Goal: Task Accomplishment & Management: Use online tool/utility

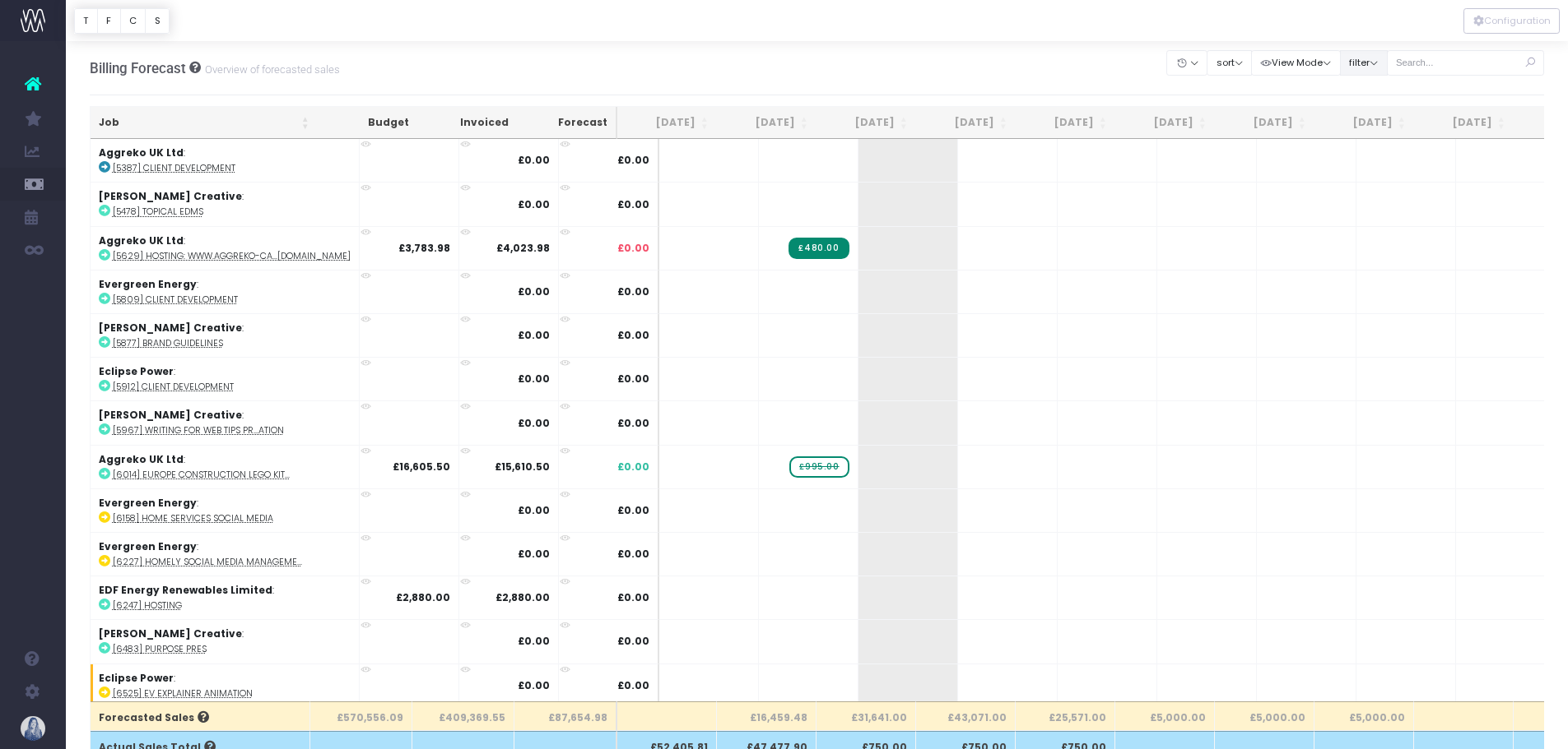
click at [1368, 63] on button "filter" at bounding box center [1363, 63] width 47 height 25
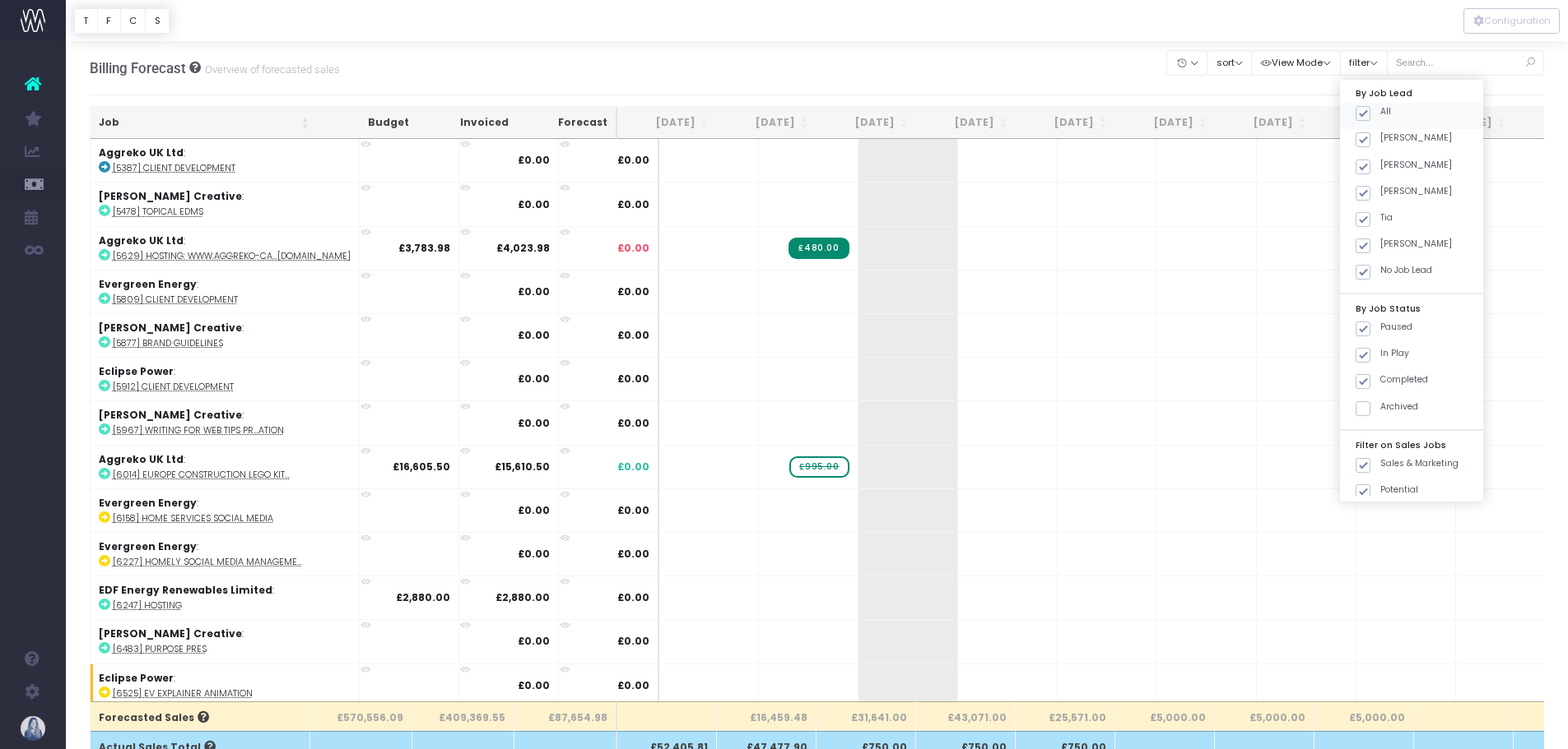
click at [1369, 114] on span at bounding box center [1363, 114] width 15 height 15
click at [1381, 114] on input "All" at bounding box center [1386, 111] width 11 height 11
checkbox input "false"
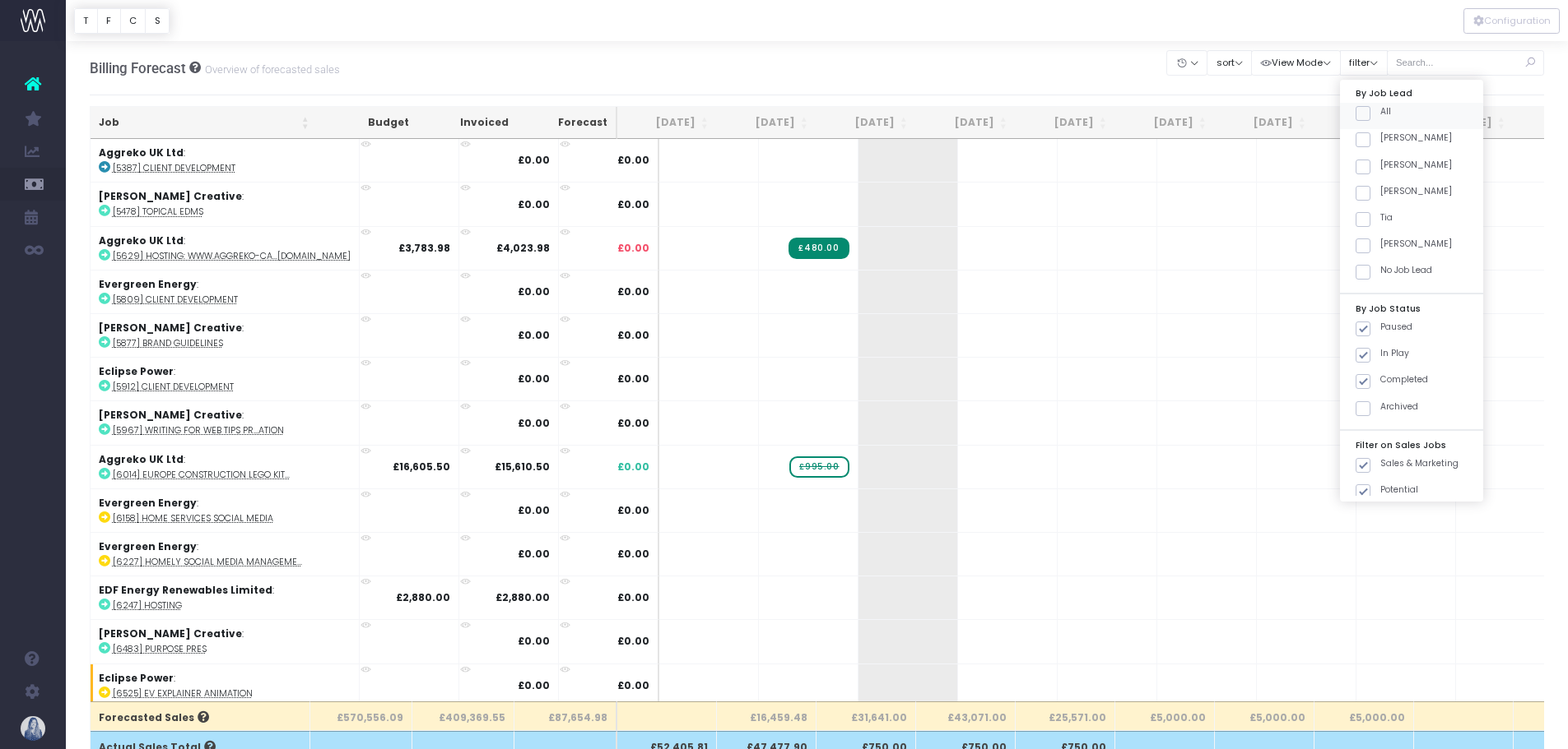
checkbox input "false"
click at [1371, 143] on span at bounding box center [1363, 140] width 15 height 15
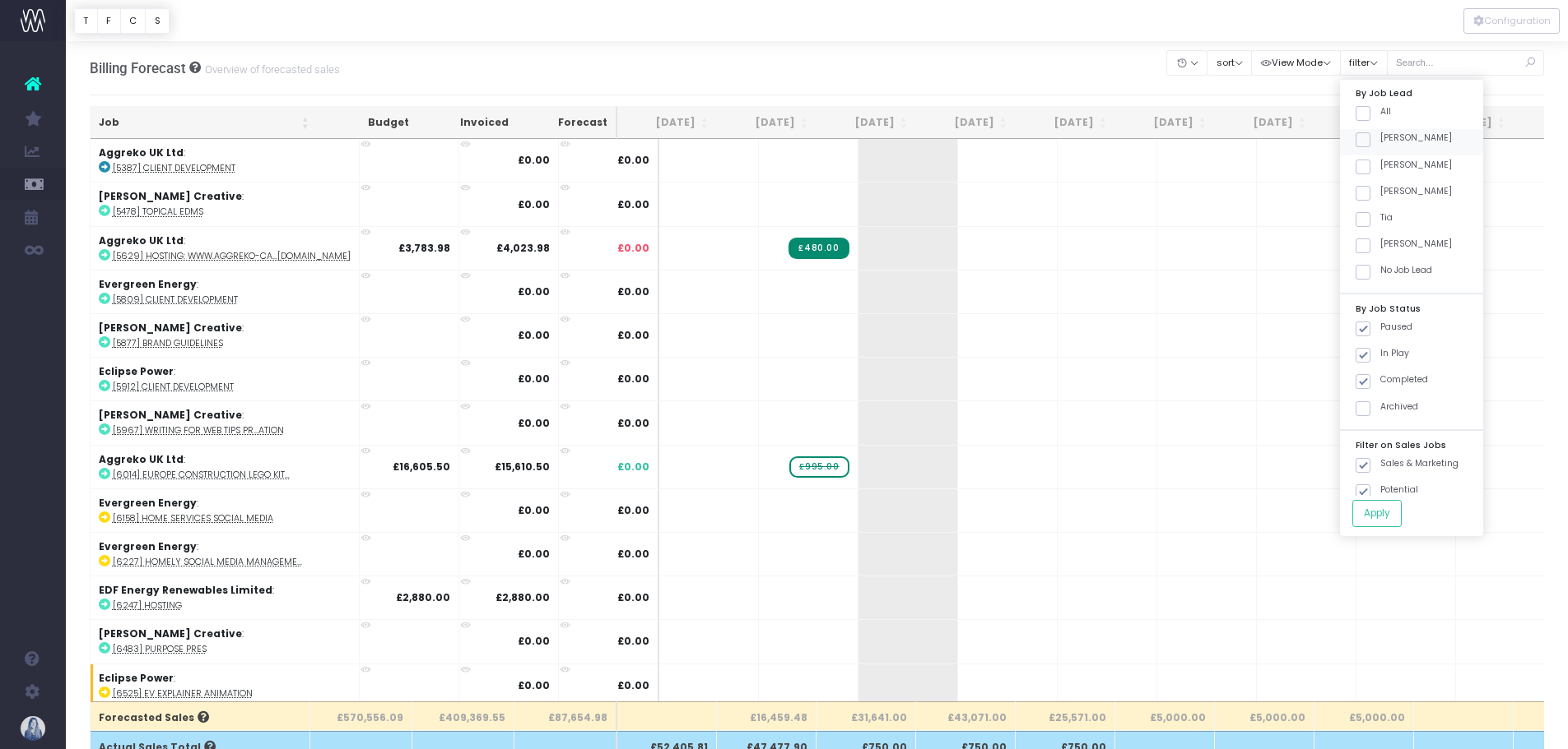
click at [1381, 143] on input "[PERSON_NAME]" at bounding box center [1386, 137] width 11 height 11
checkbox input "true"
click at [1373, 502] on button "Apply" at bounding box center [1377, 514] width 49 height 27
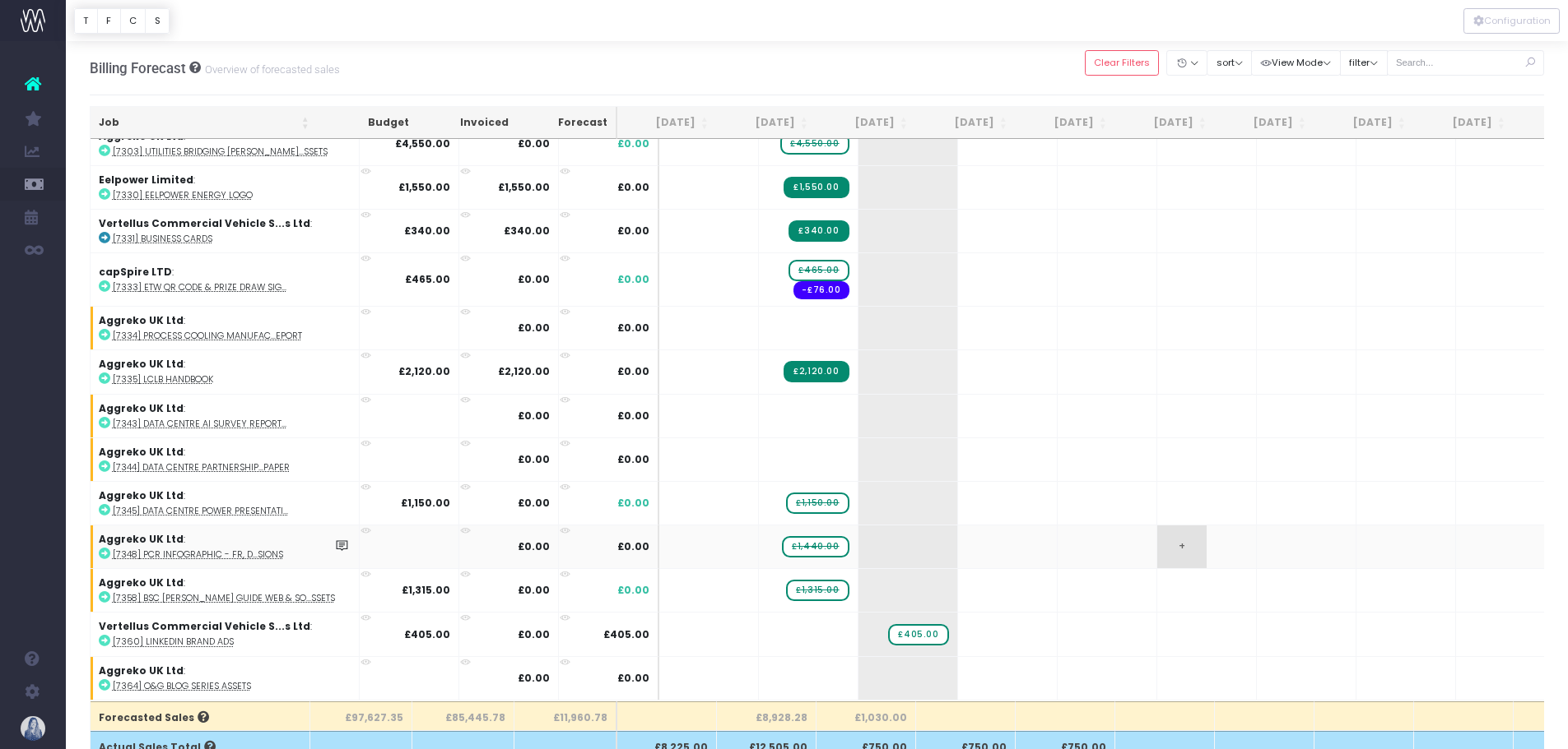
scroll to position [1195, 0]
click at [1382, 69] on button "filter" at bounding box center [1363, 63] width 47 height 25
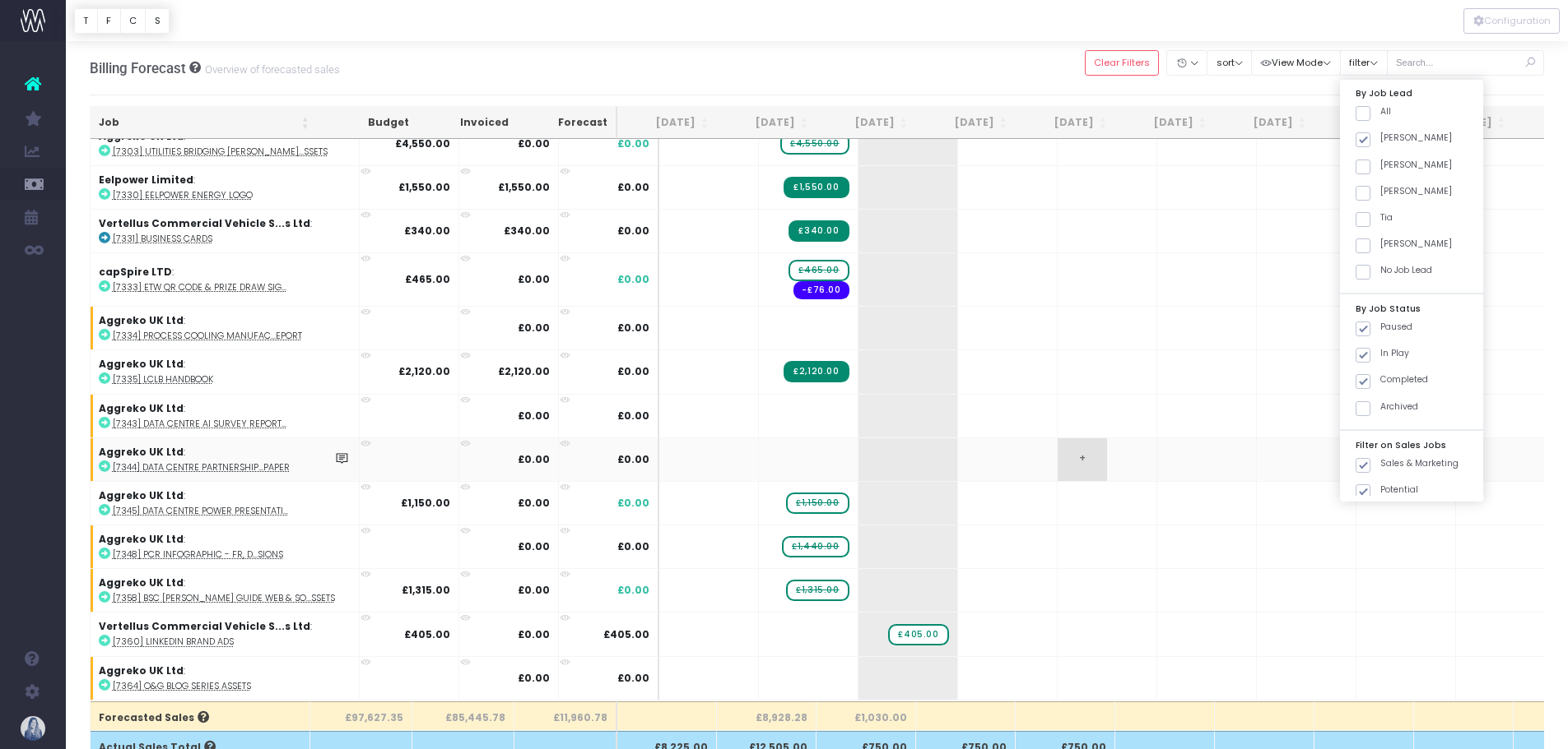
click at [1058, 443] on span "+" at bounding box center [1082, 459] width 49 height 43
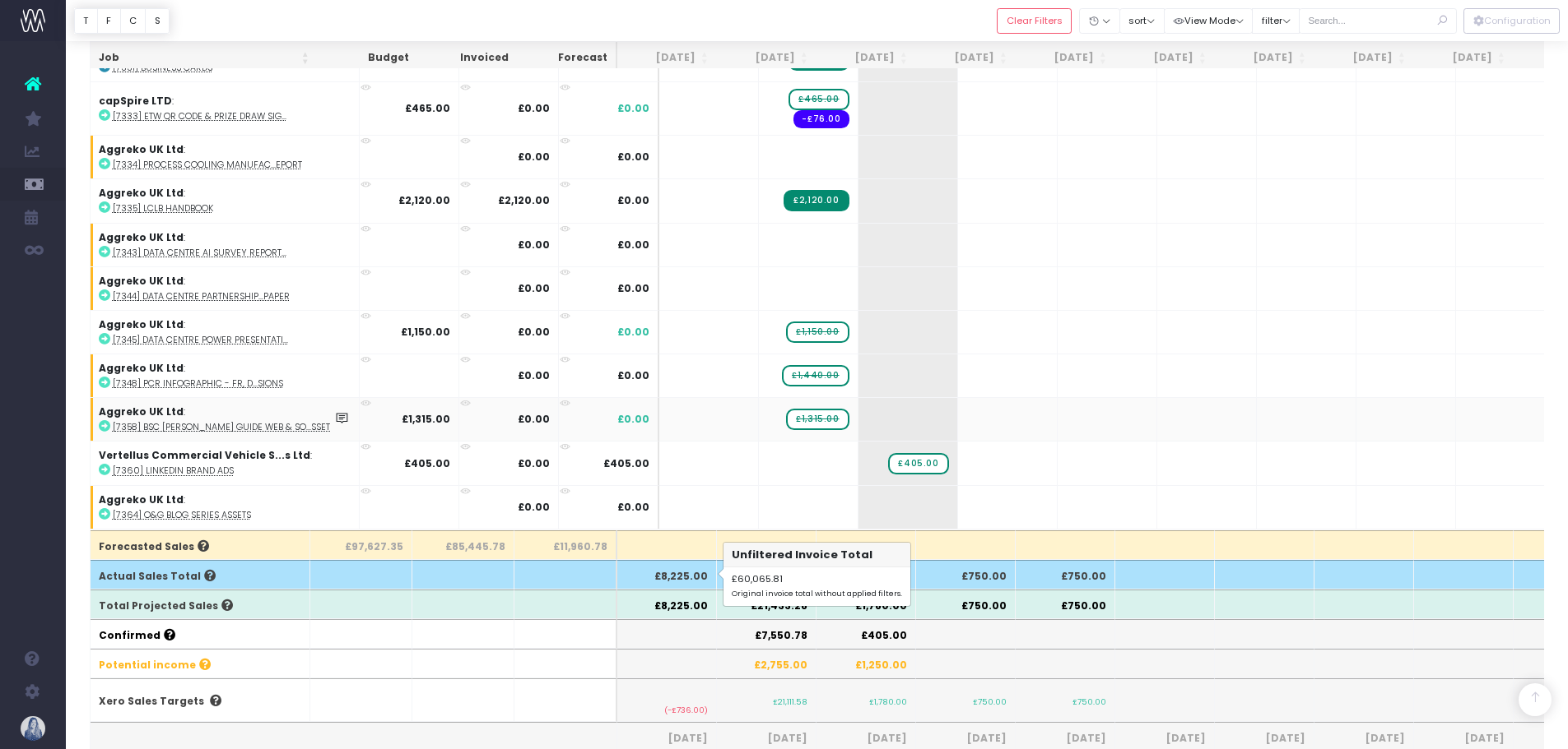
scroll to position [165, 0]
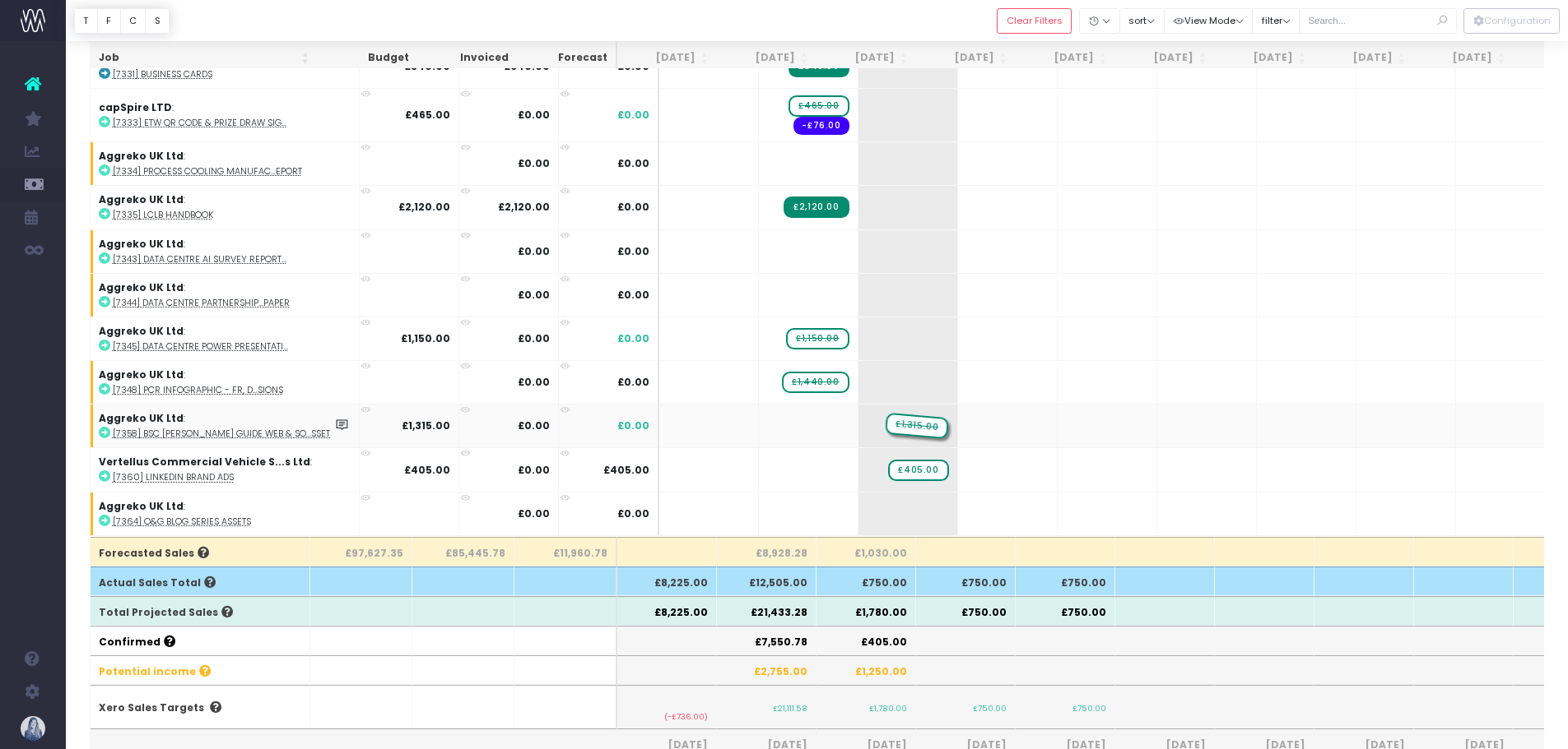
drag, startPoint x: 774, startPoint y: 415, endPoint x: 833, endPoint y: 410, distance: 59.2
drag, startPoint x: 776, startPoint y: 370, endPoint x: 841, endPoint y: 367, distance: 65.1
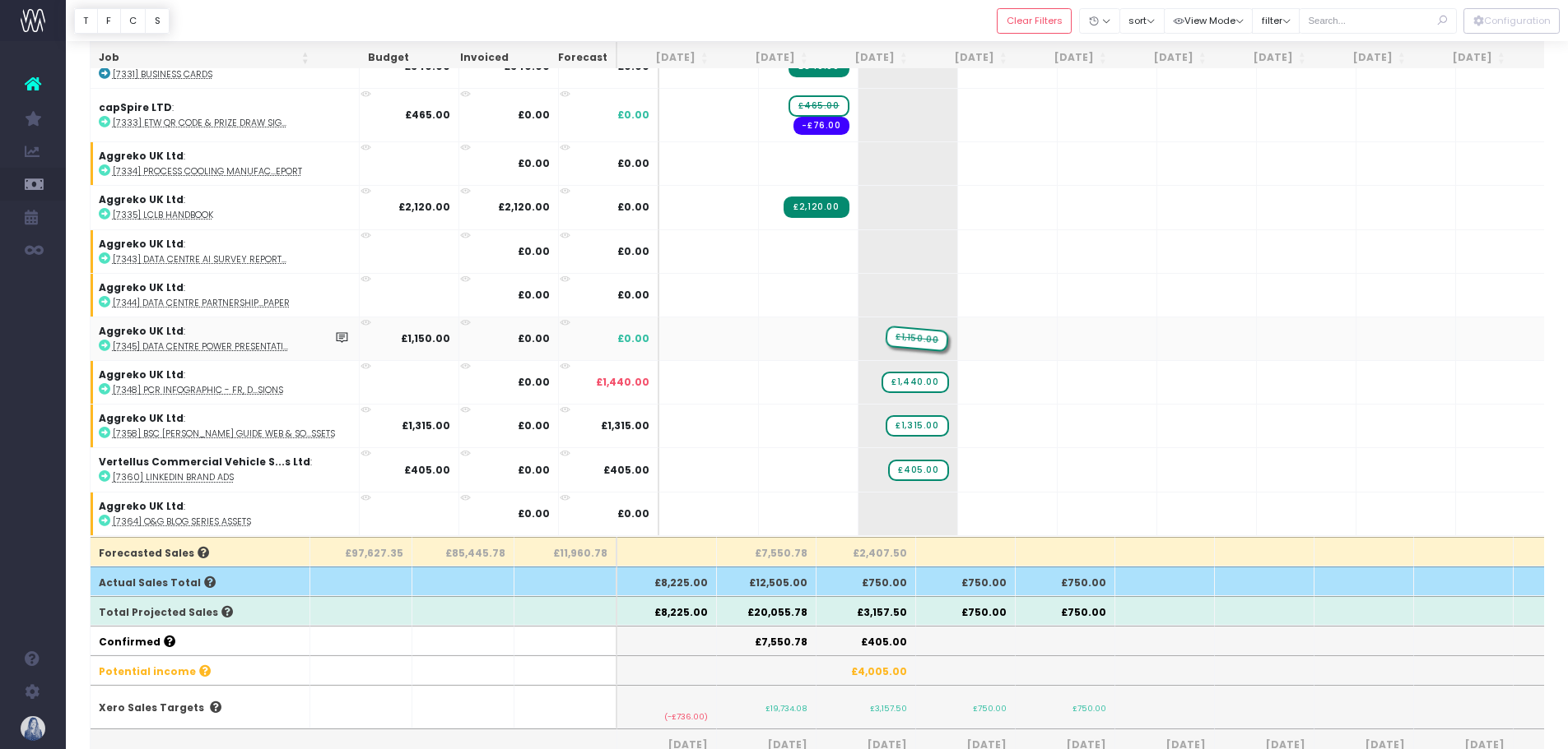
drag, startPoint x: 757, startPoint y: 329, endPoint x: 833, endPoint y: 320, distance: 76.5
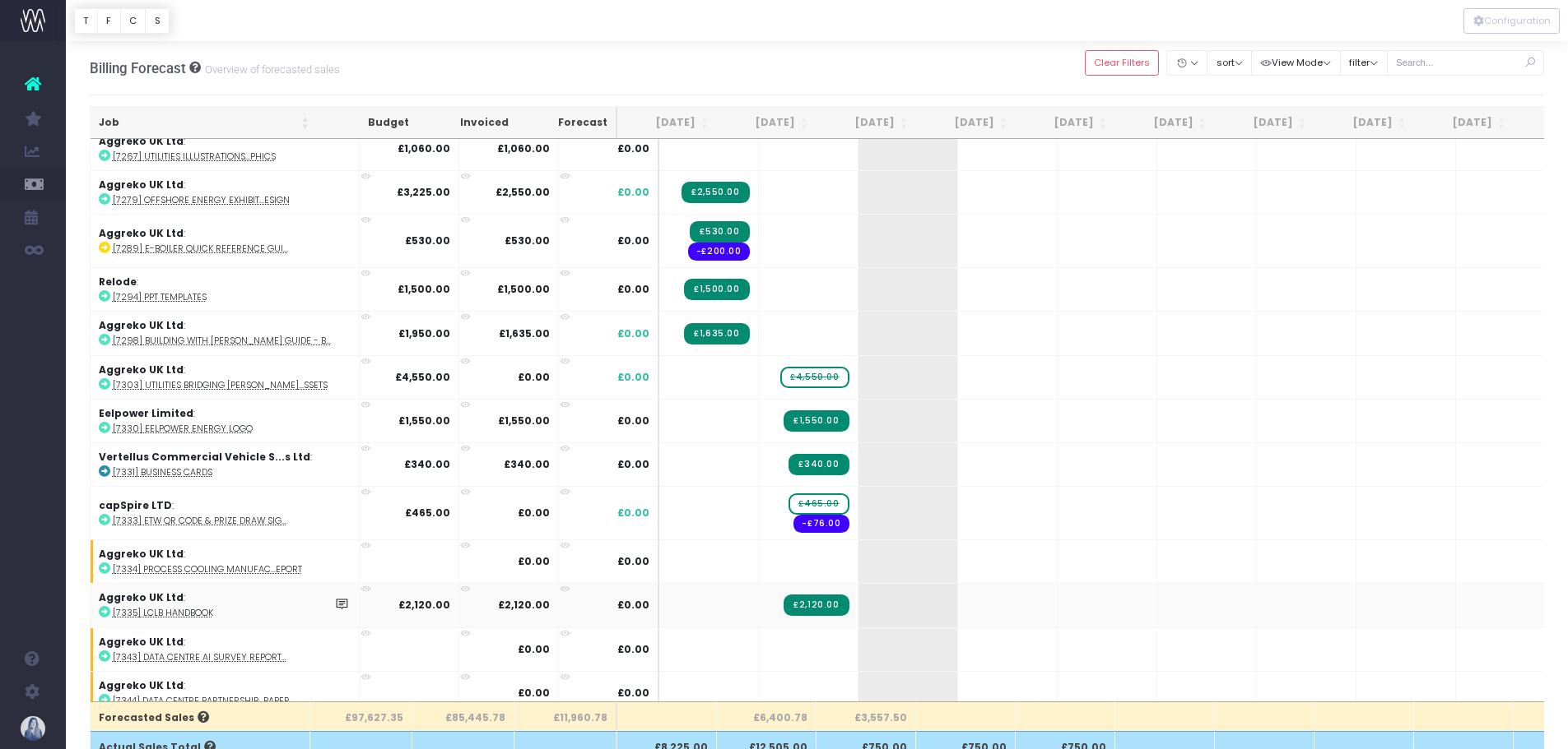
scroll to position [949, 0]
